Goal: Task Accomplishment & Management: Complete application form

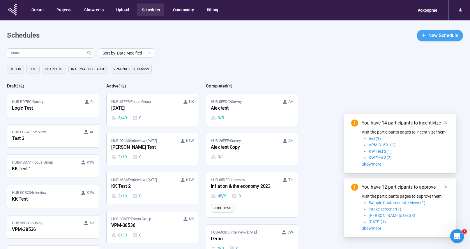
click at [440, 36] on span "New Schedule" at bounding box center [444, 35] width 30 height 7
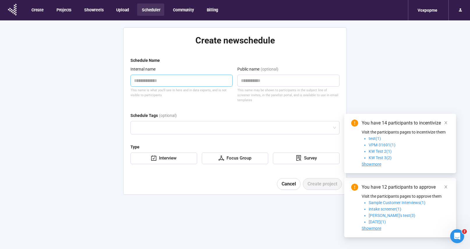
click at [203, 84] on textarea at bounding box center [182, 81] width 102 height 12
type textarea "*"
type textarea "**"
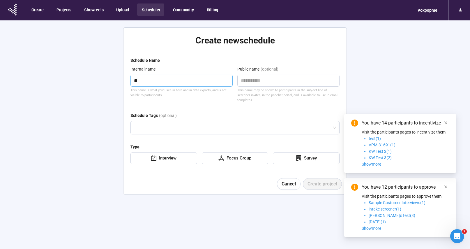
type textarea "***"
type textarea "****"
click at [303, 155] on div "Survey" at bounding box center [309, 158] width 15 height 7
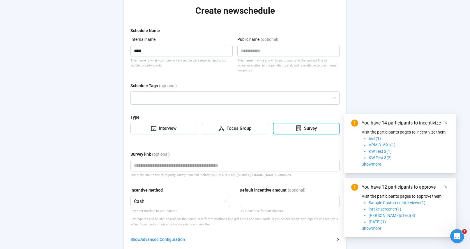
scroll to position [50, 0]
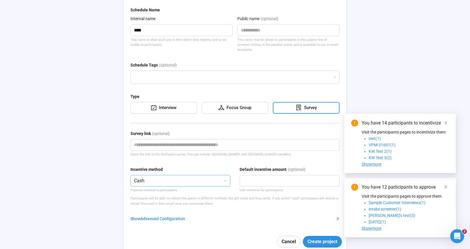
click at [172, 177] on span "Cash" at bounding box center [180, 180] width 93 height 11
click at [162, 196] on div "Points" at bounding box center [180, 198] width 91 height 6
click at [325, 238] on span "Create project" at bounding box center [323, 241] width 30 height 7
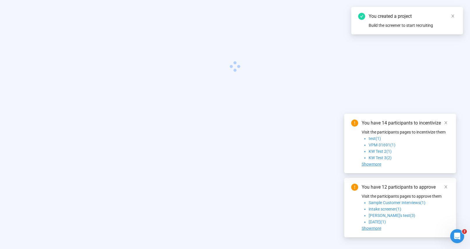
scroll to position [20, 0]
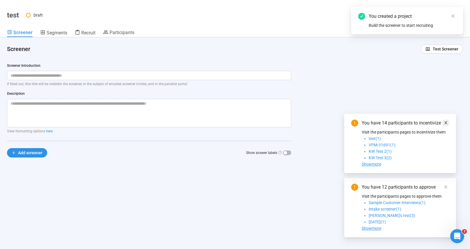
click at [446, 123] on icon "close" at bounding box center [446, 122] width 3 height 3
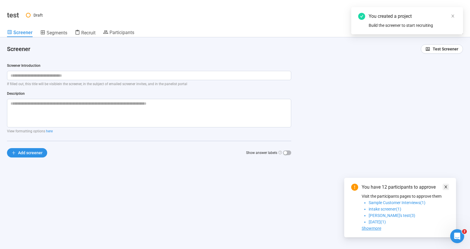
click at [445, 189] on icon "close" at bounding box center [446, 187] width 4 height 4
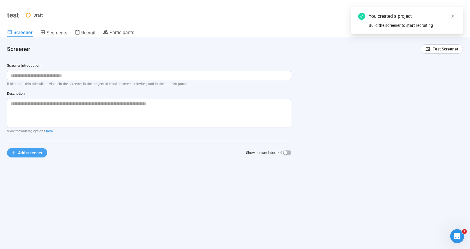
click at [34, 157] on button "Add screener" at bounding box center [27, 152] width 40 height 9
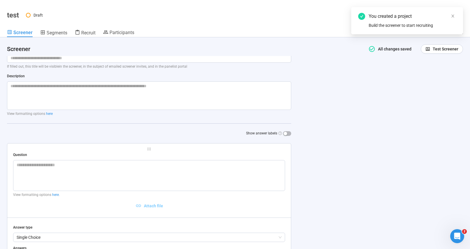
scroll to position [96, 0]
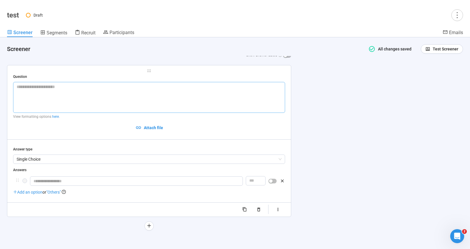
click at [32, 92] on textarea at bounding box center [149, 97] width 272 height 31
click at [30, 157] on span "Single Choice" at bounding box center [149, 159] width 265 height 9
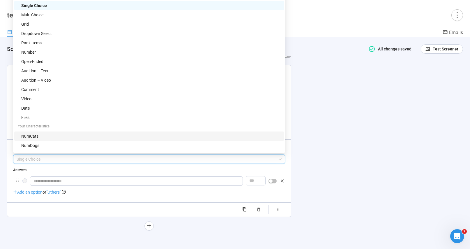
click at [36, 136] on div "NumCats" at bounding box center [150, 136] width 259 height 6
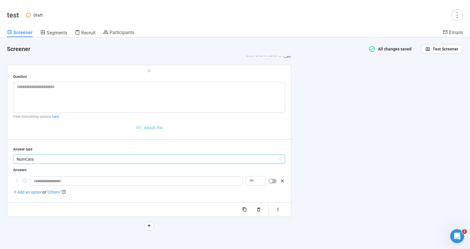
scroll to position [87, 0]
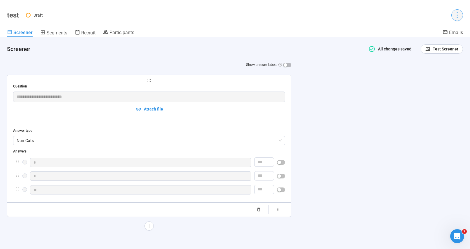
click at [459, 14] on icon "more" at bounding box center [458, 15] width 8 height 8
click at [445, 47] on span "Delete draft" at bounding box center [444, 46] width 22 height 5
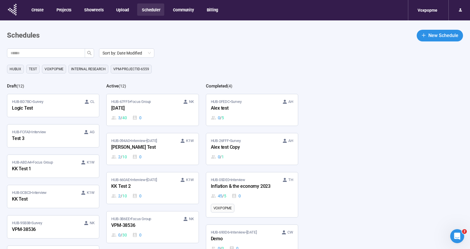
click at [342, 76] on div "Sort by: Date Modified HubUX Test Voxpopme Internal Research VPM-projectID-6559…" at bounding box center [238, 161] width 463 height 227
click at [427, 10] on div "Voxpopme" at bounding box center [427, 10] width 27 height 11
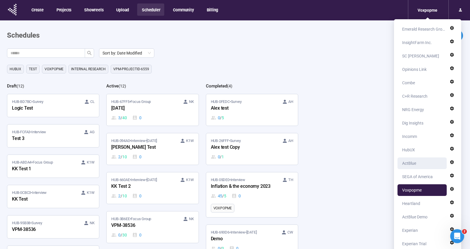
click at [419, 165] on div "ActBlue" at bounding box center [424, 163] width 43 height 12
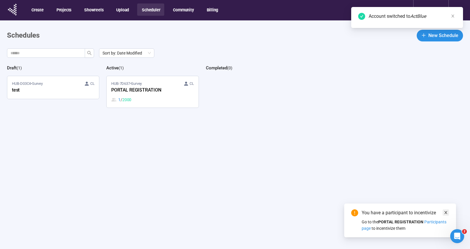
click at [448, 214] on link at bounding box center [446, 212] width 6 height 6
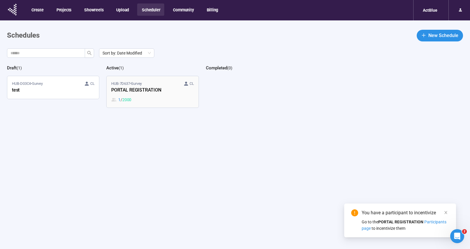
click at [164, 91] on div "PORTAL REGISTRATION" at bounding box center [143, 91] width 64 height 8
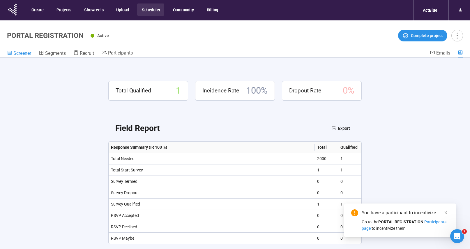
click at [21, 54] on span "Screener" at bounding box center [22, 53] width 18 height 6
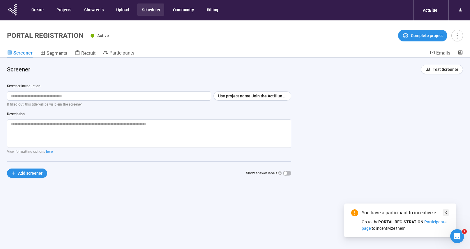
click at [447, 214] on icon "close" at bounding box center [446, 212] width 3 height 3
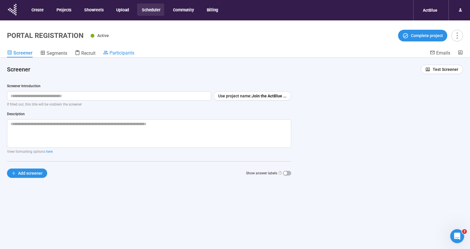
click at [119, 55] on span "Participants" at bounding box center [122, 53] width 25 height 6
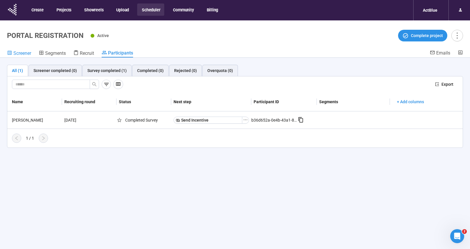
click at [24, 53] on span "Screener" at bounding box center [22, 53] width 18 height 6
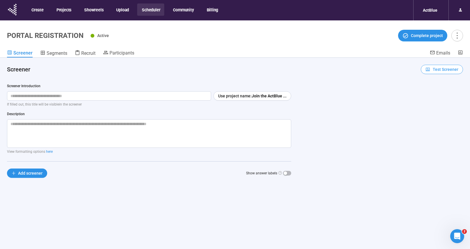
click at [448, 71] on span "Test Screener" at bounding box center [446, 69] width 26 height 6
click at [441, 89] on span "Copy test link" at bounding box center [442, 90] width 32 height 6
